Goal: Information Seeking & Learning: Find specific fact

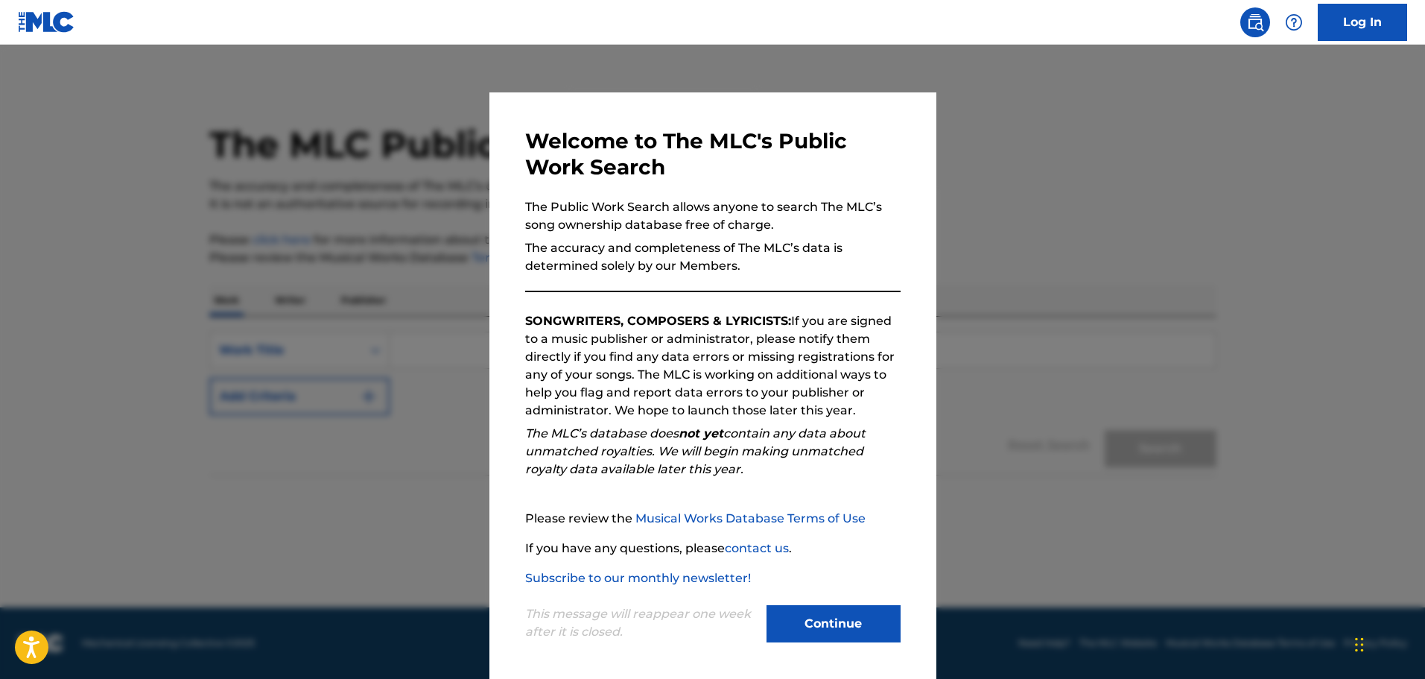
click at [834, 616] on button "Continue" at bounding box center [834, 623] width 134 height 37
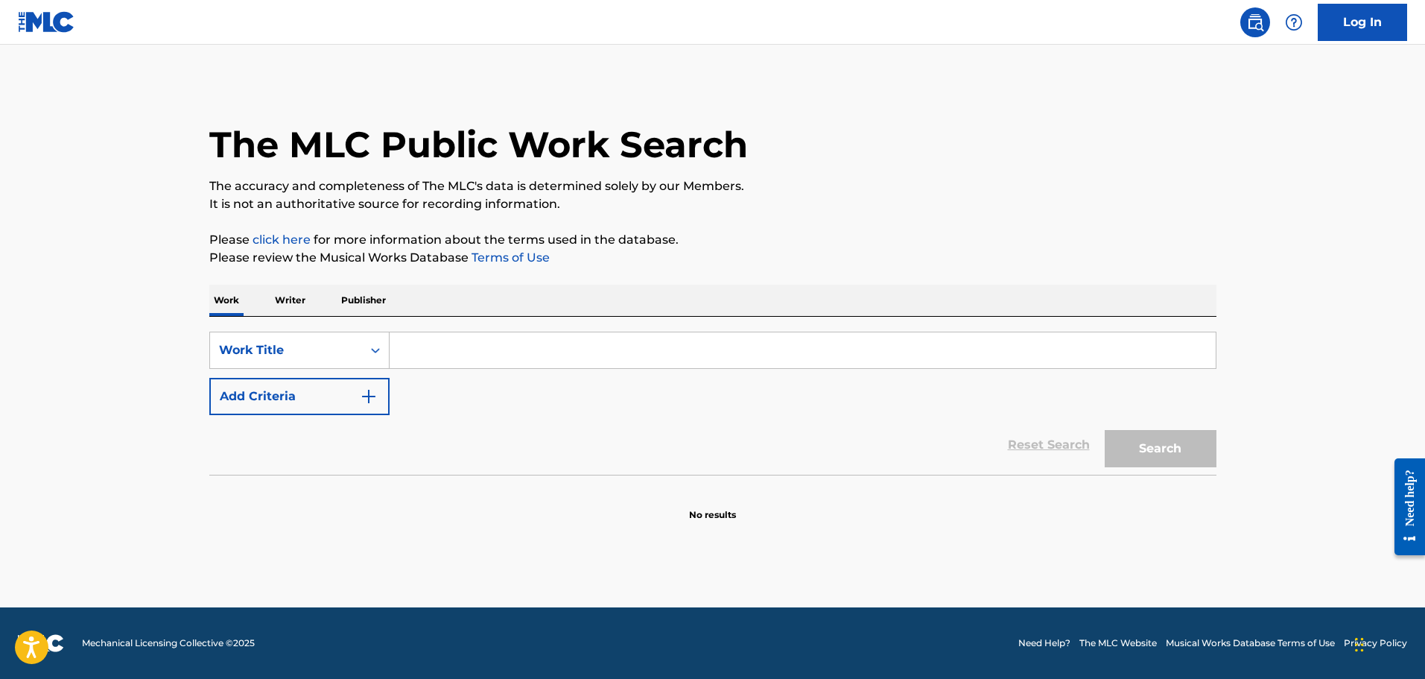
click at [451, 339] on input "Search Form" at bounding box center [803, 350] width 826 height 36
paste input "Buscandote"
type input "Buscandote"
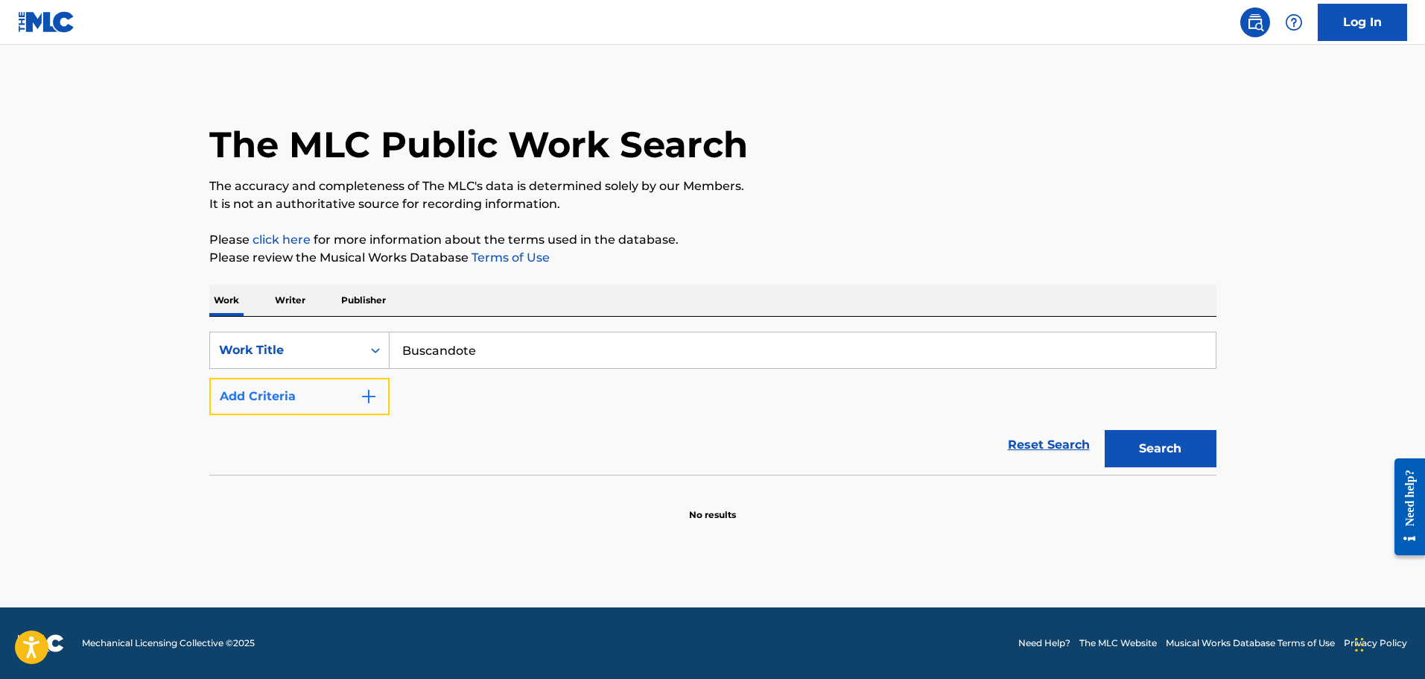
click at [364, 404] on img "Search Form" at bounding box center [369, 396] width 18 height 18
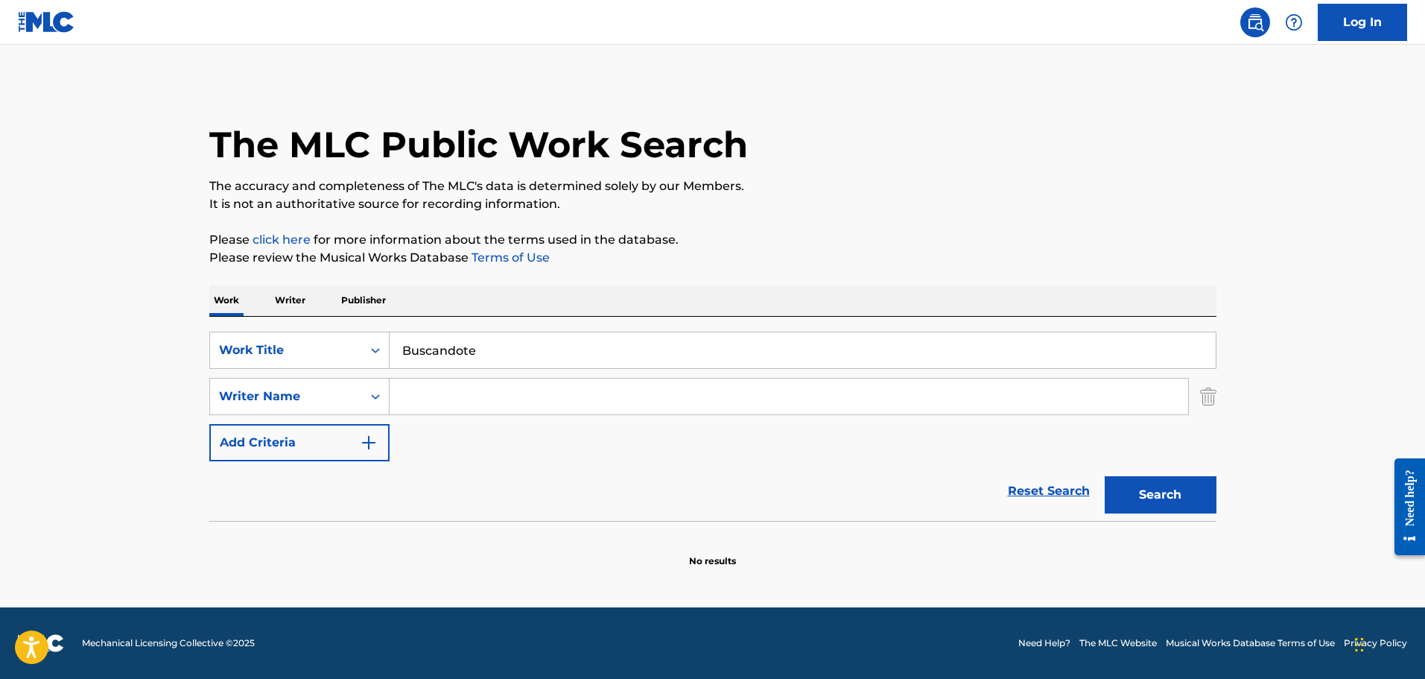
click at [476, 390] on input "Search Form" at bounding box center [789, 396] width 799 height 36
type input "[PERSON_NAME]"
click at [1175, 497] on button "Search" at bounding box center [1161, 494] width 112 height 37
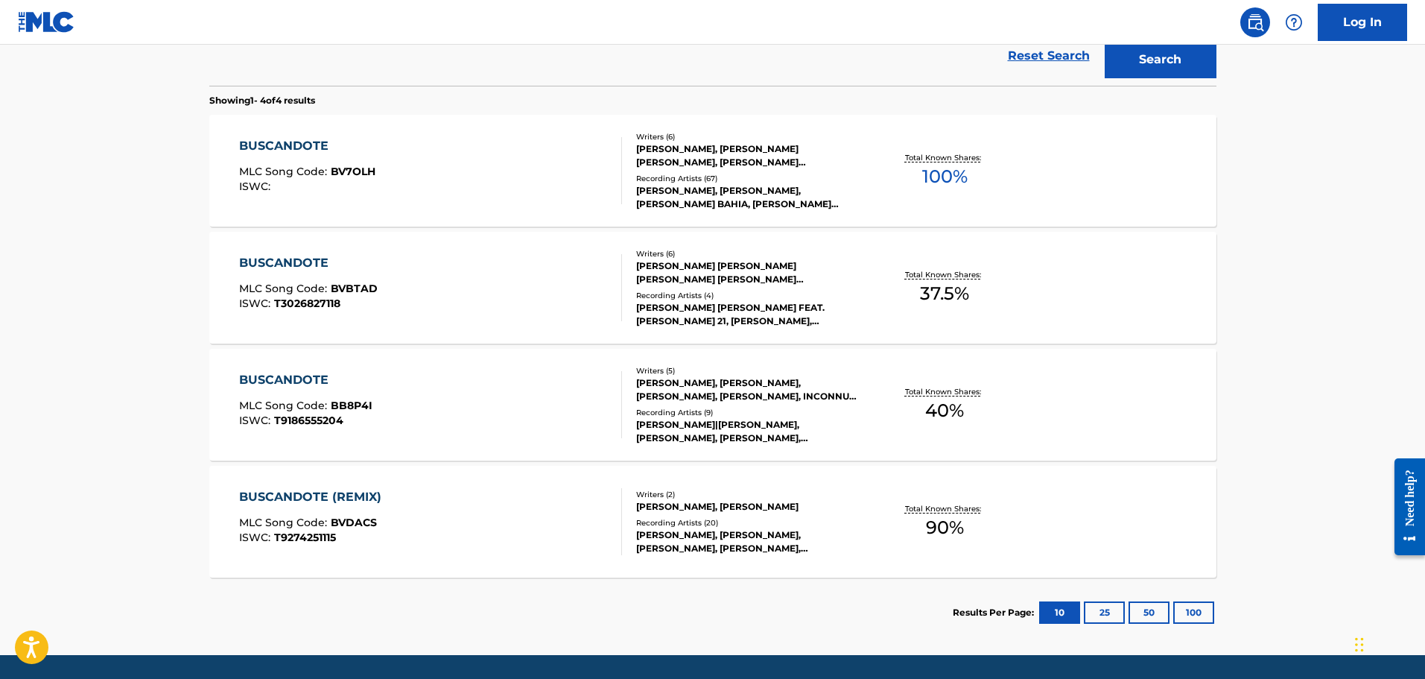
scroll to position [408, 0]
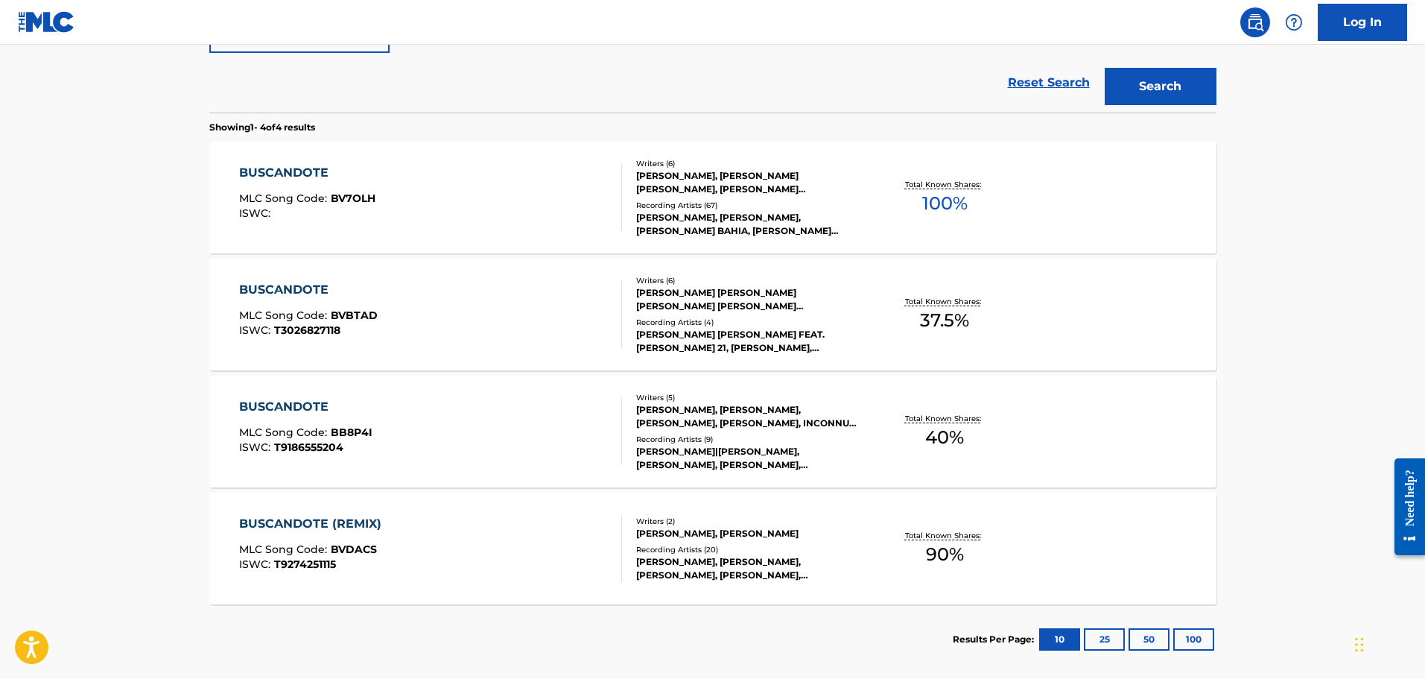
click at [479, 206] on div "BUSCANDOTE MLC Song Code : BV7OLH ISWC :" at bounding box center [430, 197] width 383 height 67
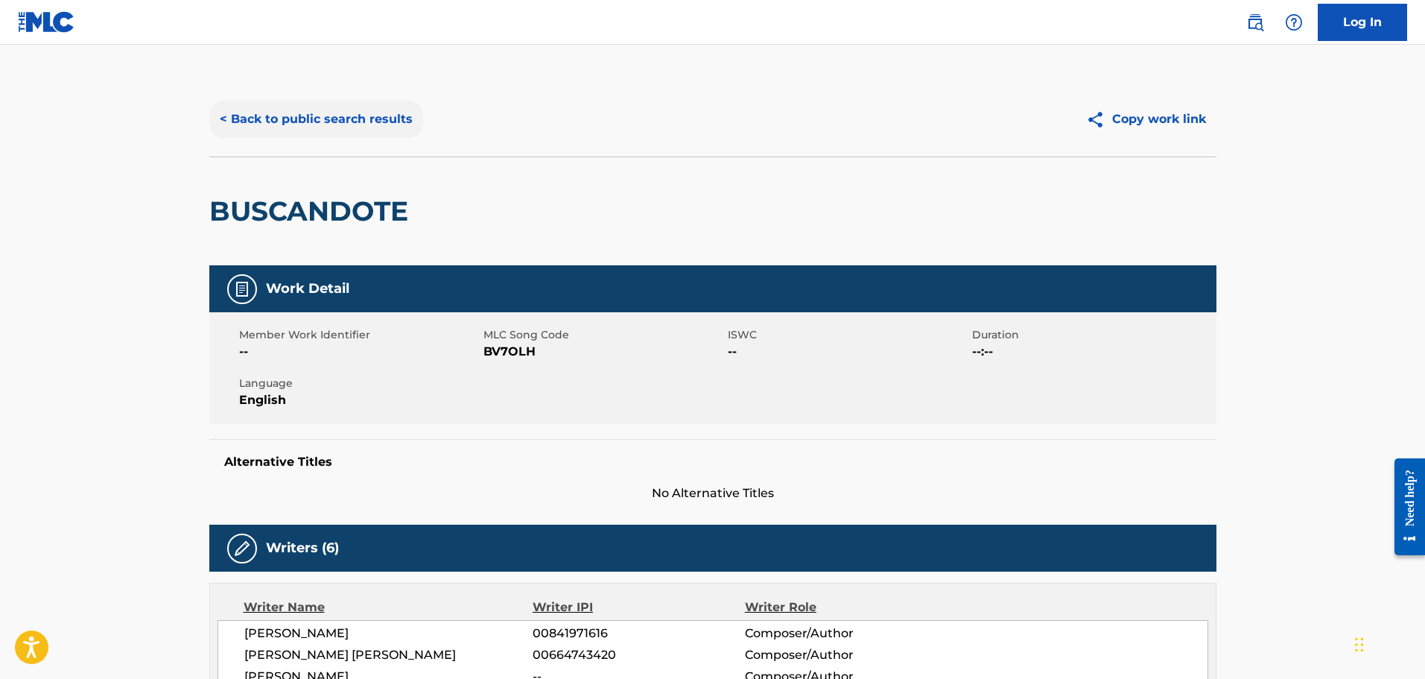
click at [261, 124] on button "< Back to public search results" at bounding box center [316, 119] width 214 height 37
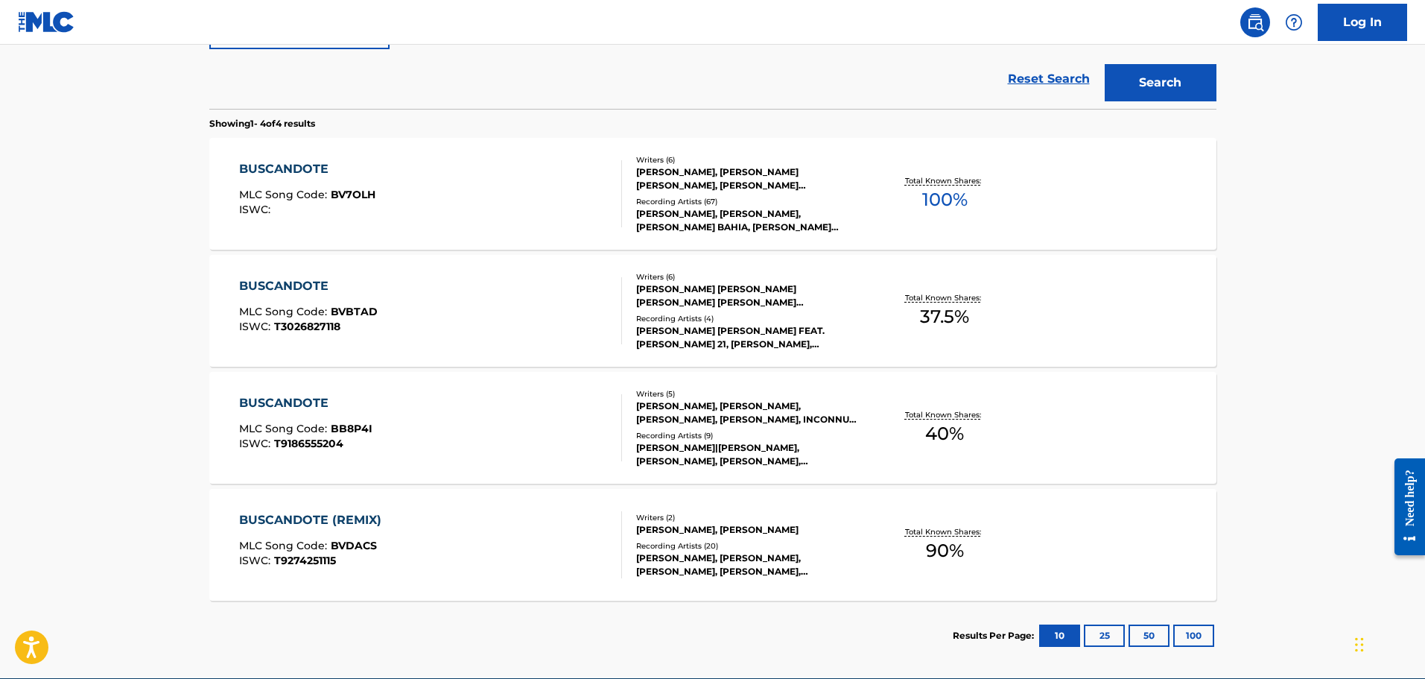
scroll to position [334, 0]
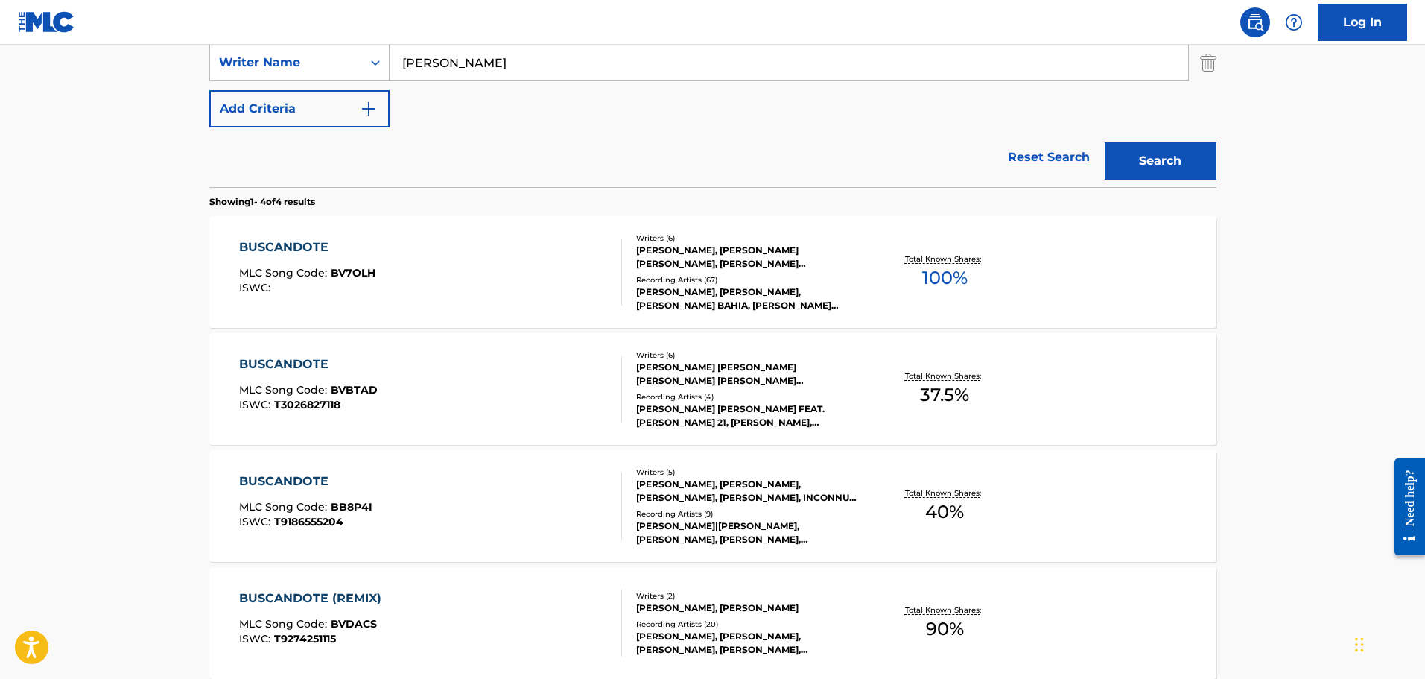
click at [447, 401] on div "BUSCANDOTE MLC Song Code : BVBTAD ISWC : T3026827118" at bounding box center [430, 388] width 383 height 67
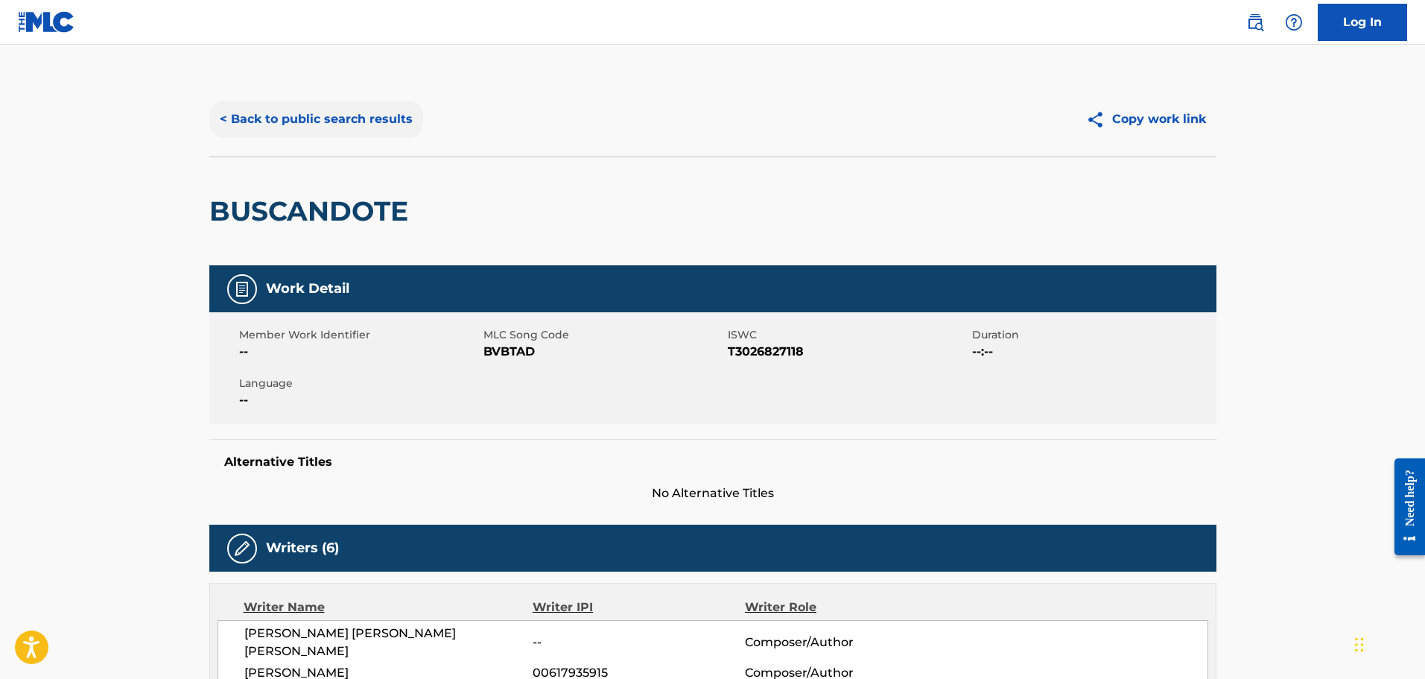
click at [316, 112] on button "< Back to public search results" at bounding box center [316, 119] width 214 height 37
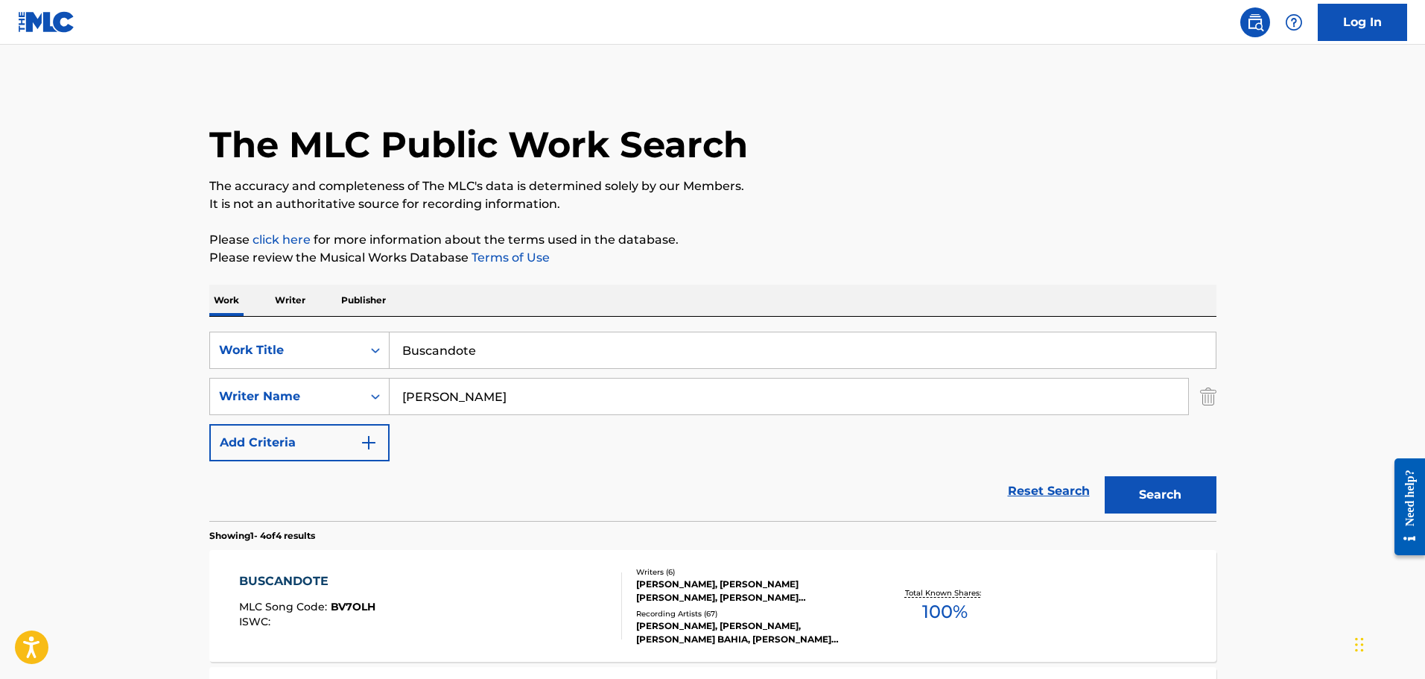
scroll to position [326, 0]
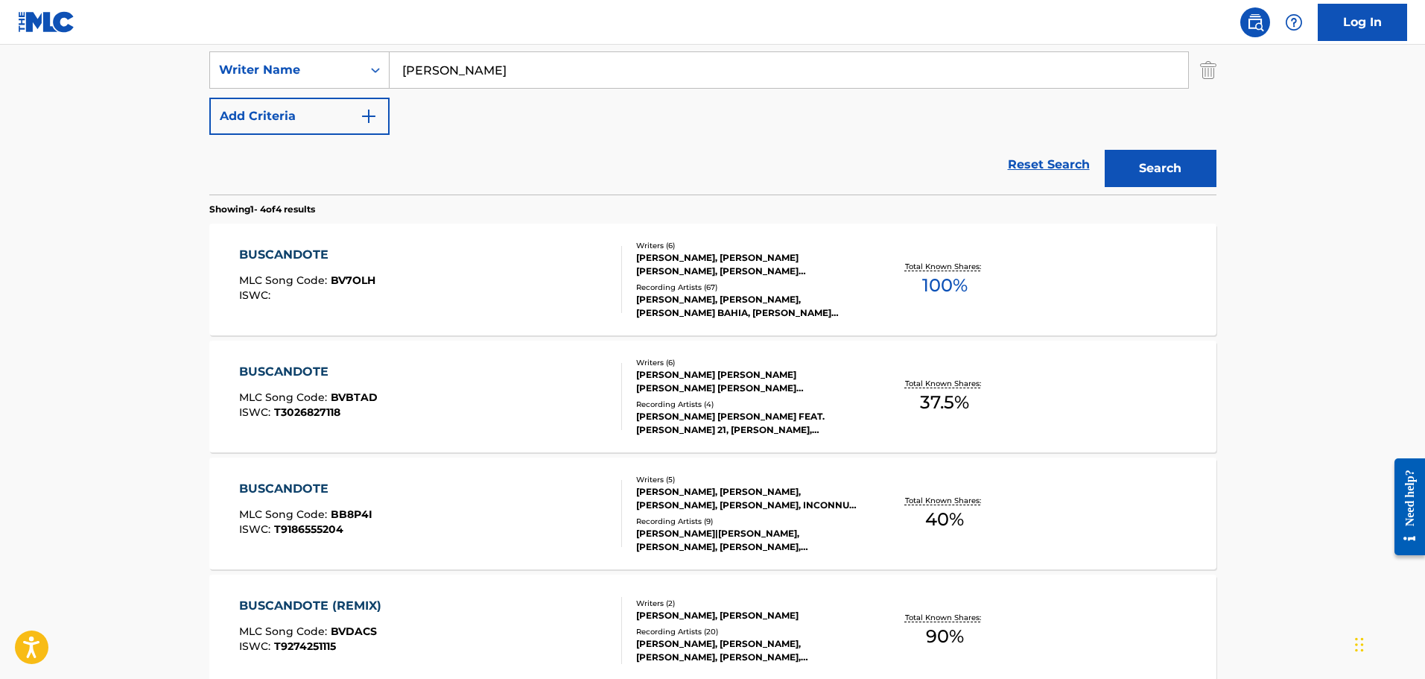
click at [478, 530] on div "BUSCANDOTE MLC Song Code : BB8P4I ISWC : T9186555204" at bounding box center [430, 513] width 383 height 67
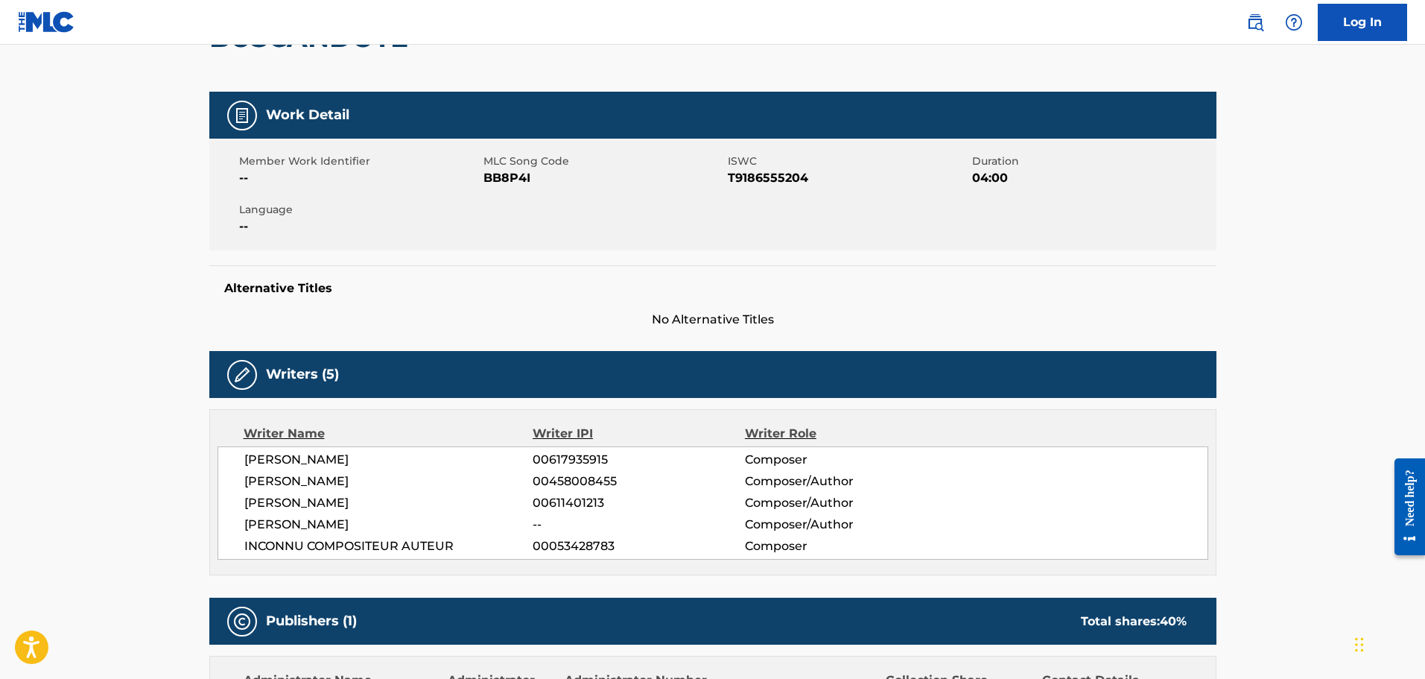
scroll to position [74, 0]
